Goal: Find specific page/section: Find specific page/section

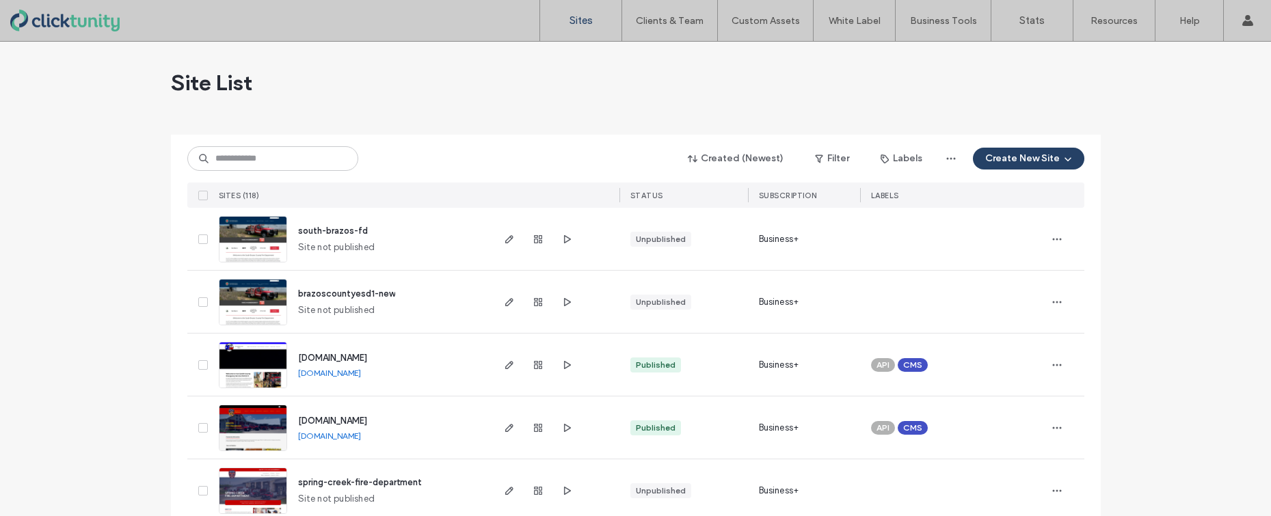
scroll to position [144, 0]
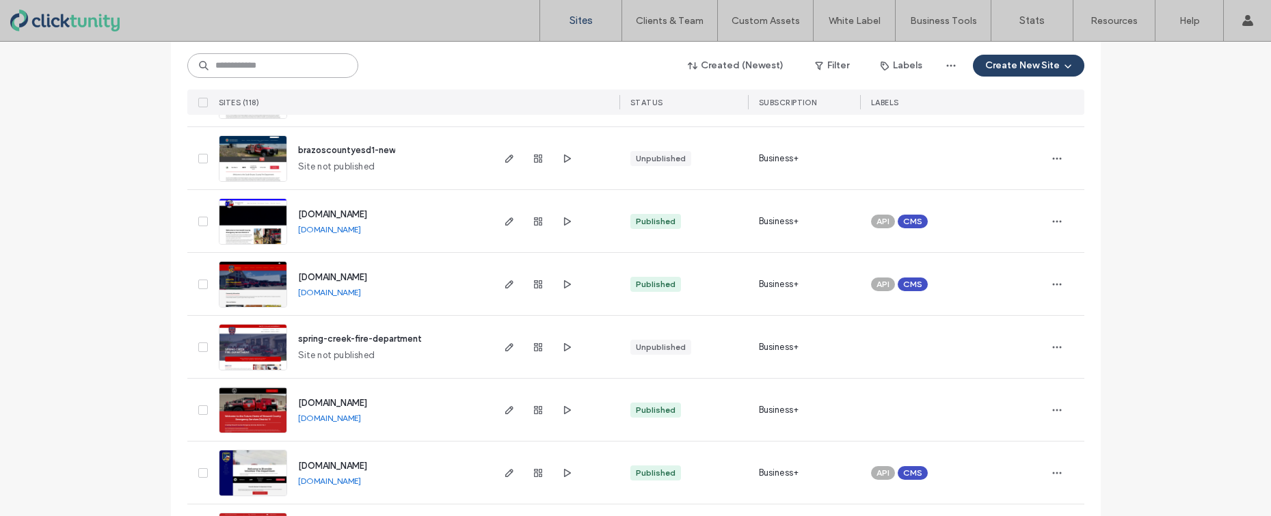
click at [297, 68] on input at bounding box center [272, 65] width 171 height 25
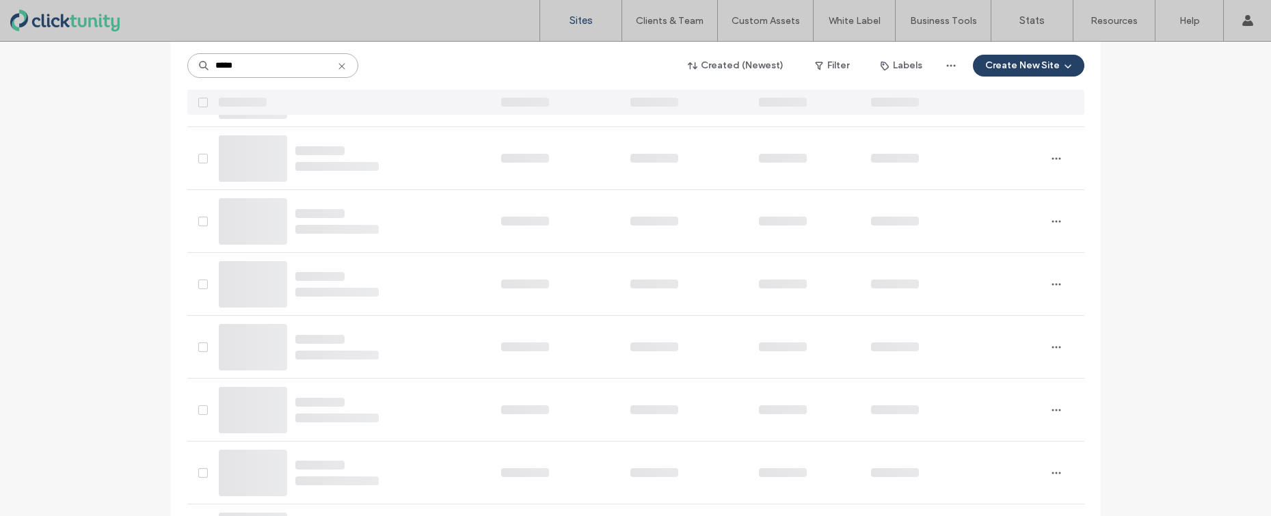
scroll to position [0, 0]
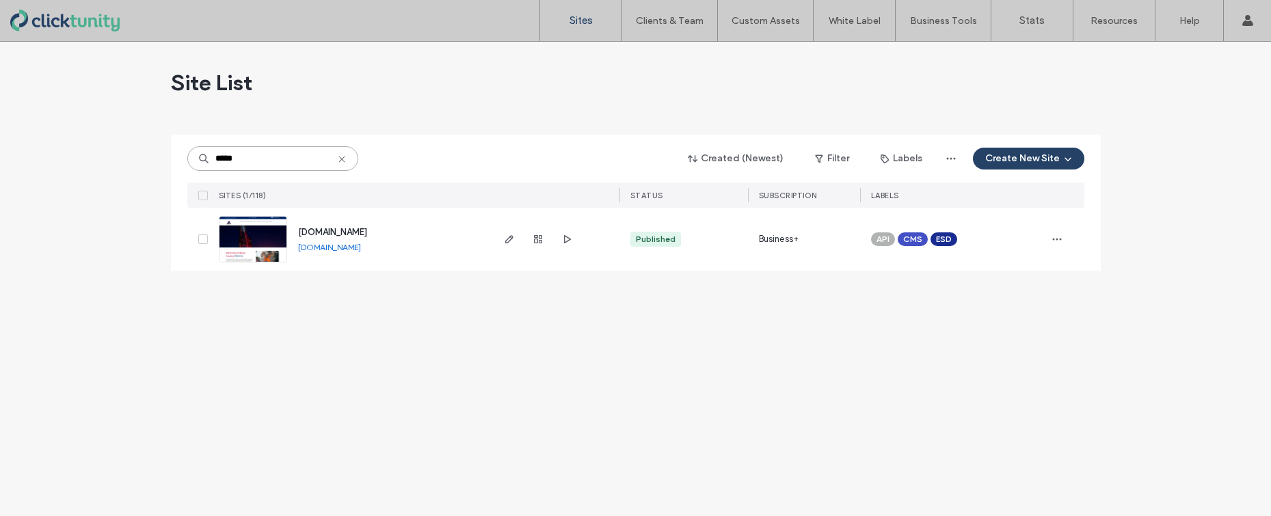
type input "*****"
click at [317, 237] on div "[DOMAIN_NAME]" at bounding box center [332, 233] width 69 height 14
click at [321, 232] on span "[DOMAIN_NAME]" at bounding box center [332, 232] width 69 height 10
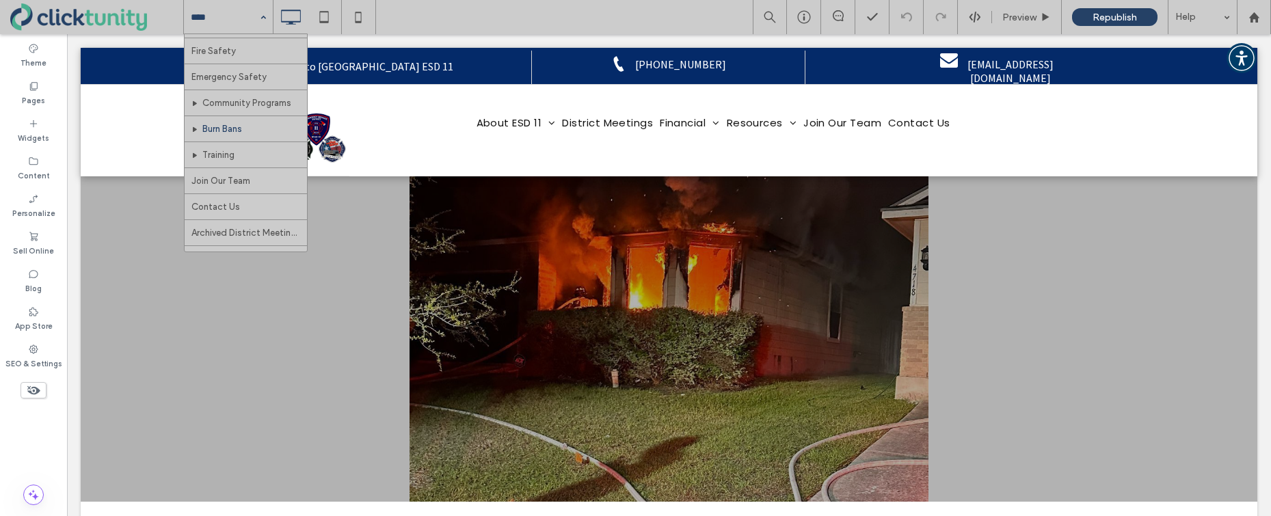
scroll to position [306, 0]
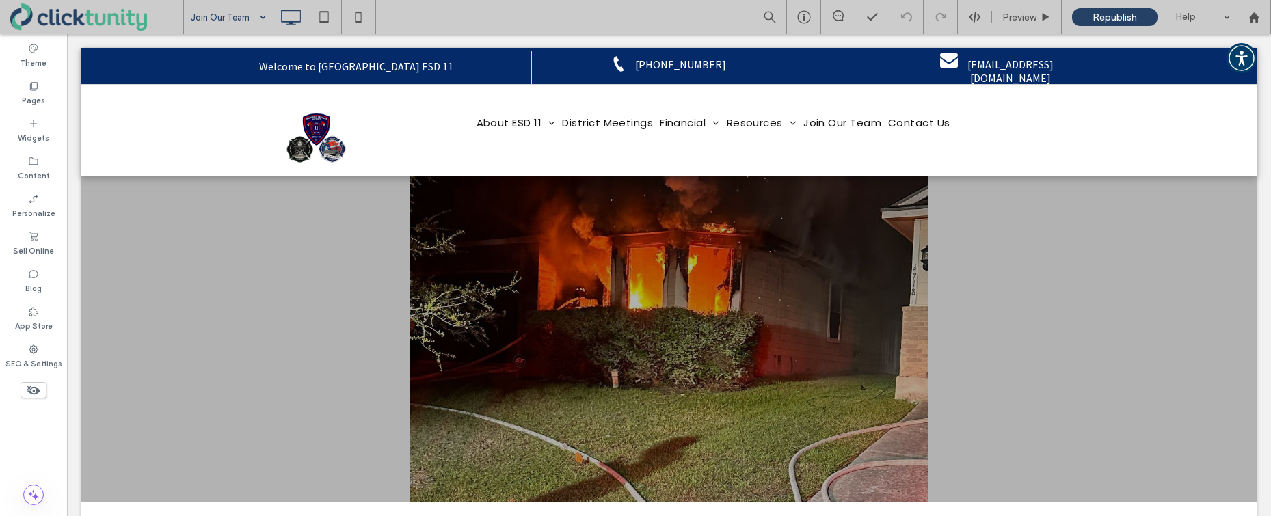
drag, startPoint x: 235, startPoint y: 155, endPoint x: 253, endPoint y: 157, distance: 18.7
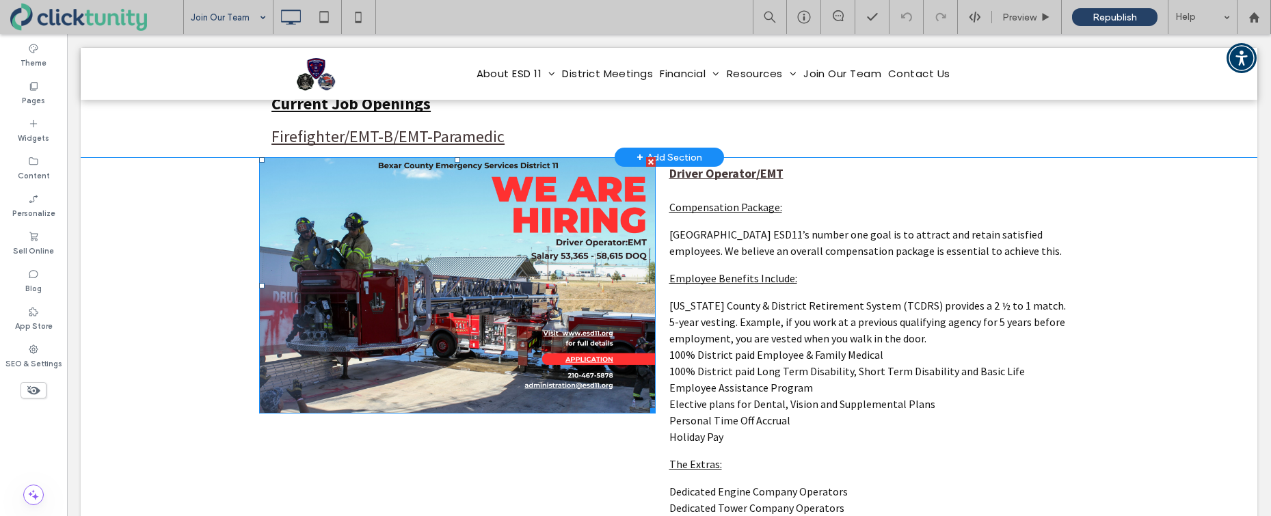
scroll to position [401, 0]
